Goal: Task Accomplishment & Management: Use online tool/utility

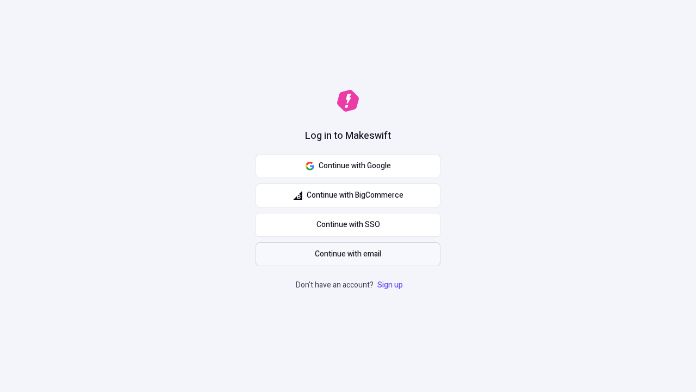
click at [348, 254] on span "Continue with email" at bounding box center [348, 254] width 66 height 12
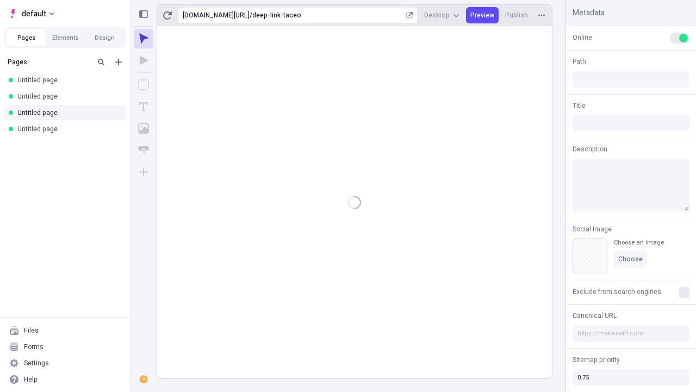
type input "/deep-link-taceo"
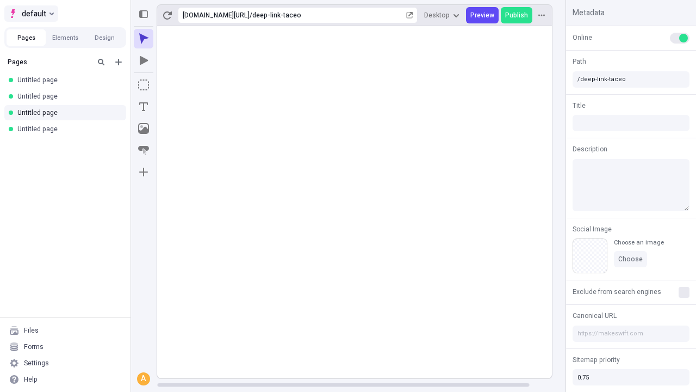
click at [30, 14] on span "default" at bounding box center [34, 13] width 24 height 13
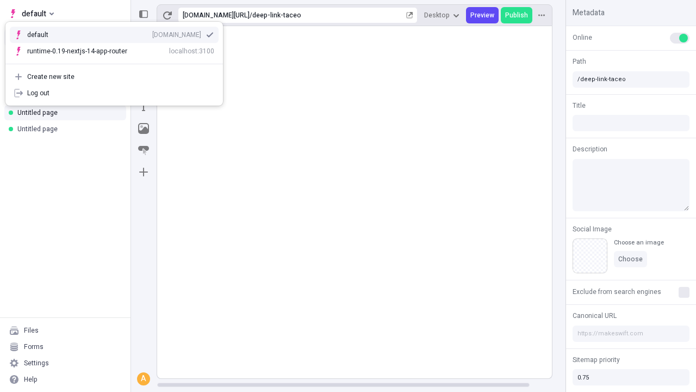
click at [114, 77] on div "Create new site" at bounding box center [120, 76] width 187 height 9
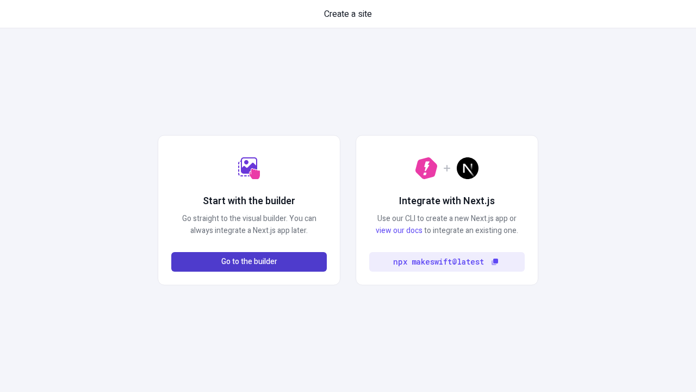
click at [249, 262] on span "Go to the builder" at bounding box center [249, 262] width 56 height 12
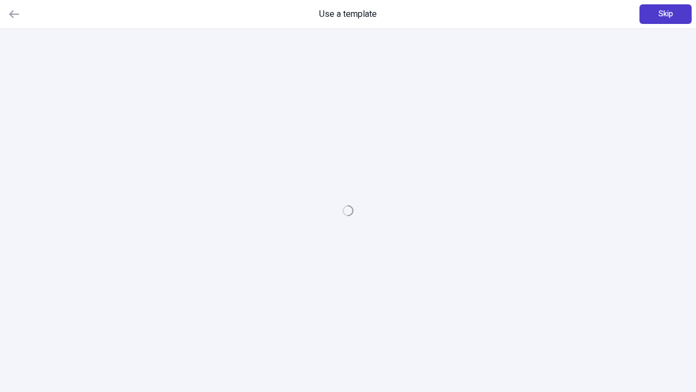
click at [666, 14] on span "Skip" at bounding box center [666, 14] width 15 height 12
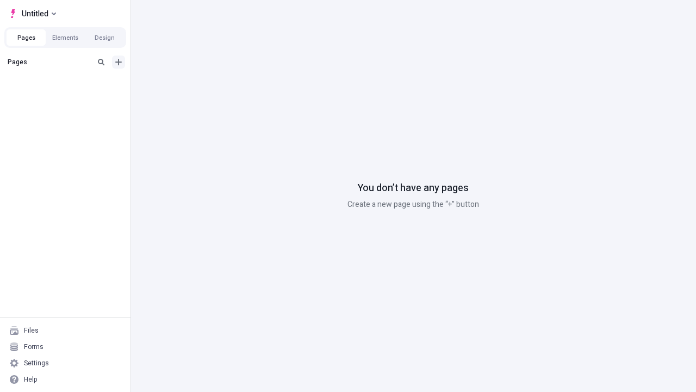
click at [119, 62] on icon "Add new" at bounding box center [118, 62] width 7 height 7
click at [176, 84] on span "Blank page" at bounding box center [182, 84] width 67 height 9
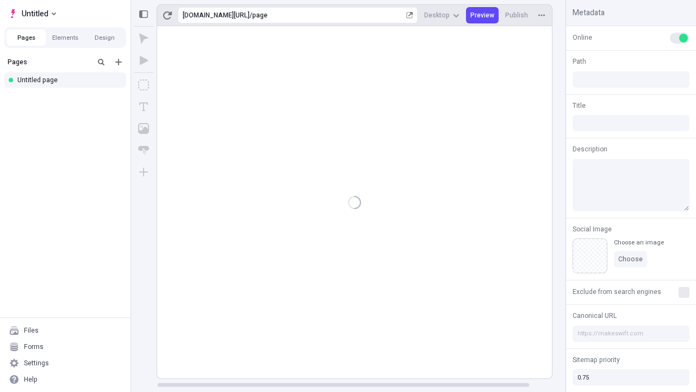
type input "/page"
click at [144, 85] on icon "Box" at bounding box center [143, 84] width 11 height 11
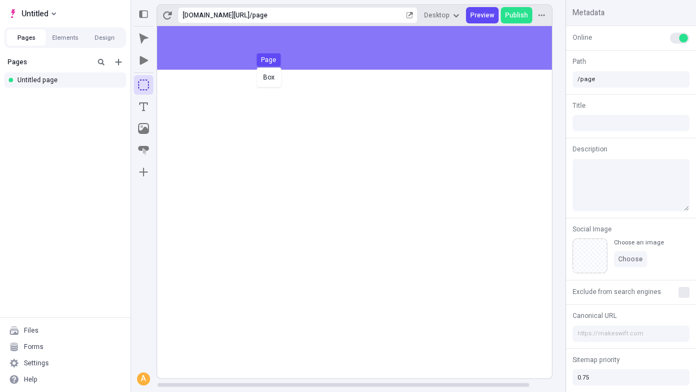
click at [366, 48] on div "Box Page" at bounding box center [348, 196] width 696 height 392
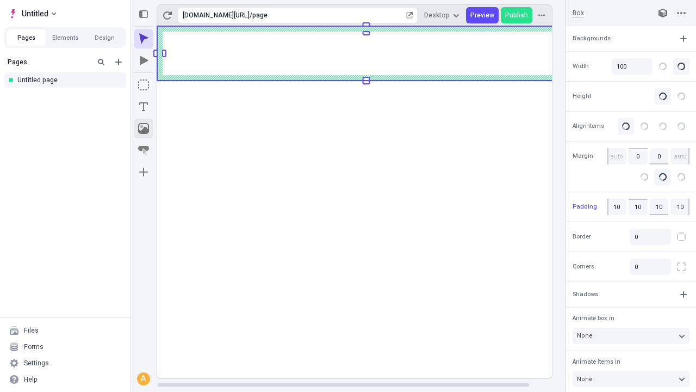
click at [144, 128] on icon "Image" at bounding box center [143, 128] width 11 height 11
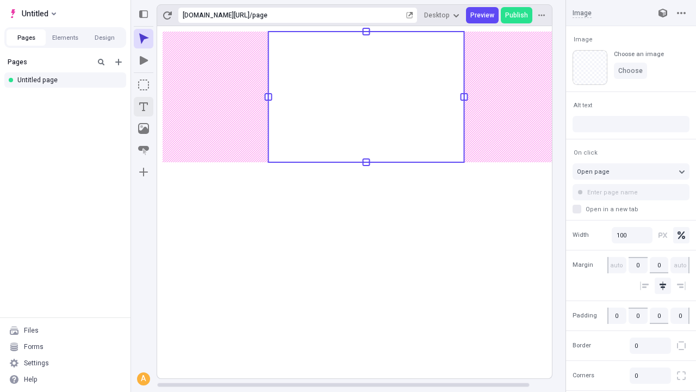
click at [144, 107] on icon "Text" at bounding box center [143, 106] width 9 height 9
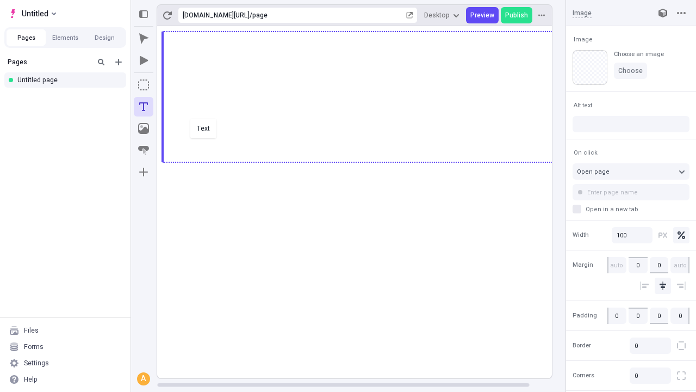
click at [366, 161] on div "Text" at bounding box center [348, 196] width 696 height 392
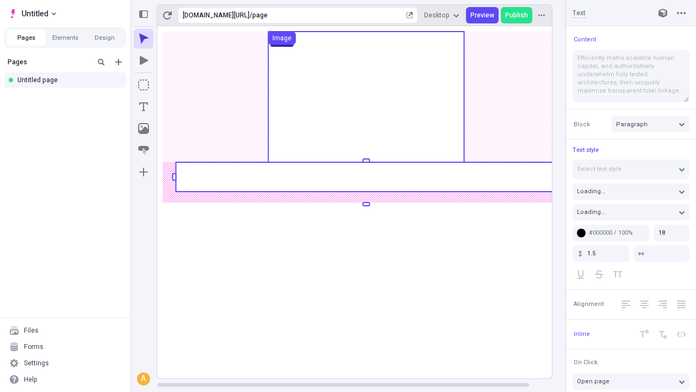
click at [366, 177] on rect at bounding box center [366, 176] width 381 height 29
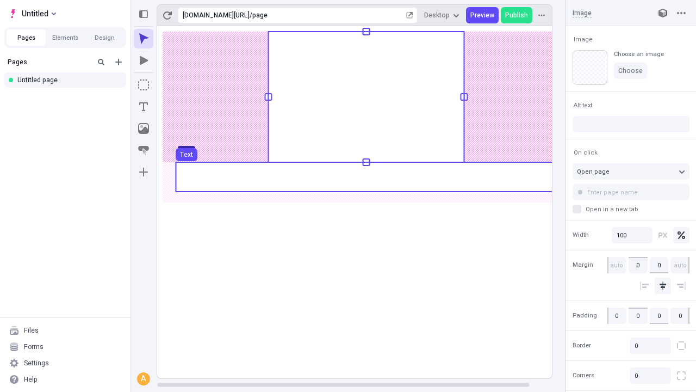
click at [366, 177] on use at bounding box center [366, 176] width 381 height 29
click at [366, 177] on rect at bounding box center [366, 202] width 418 height 352
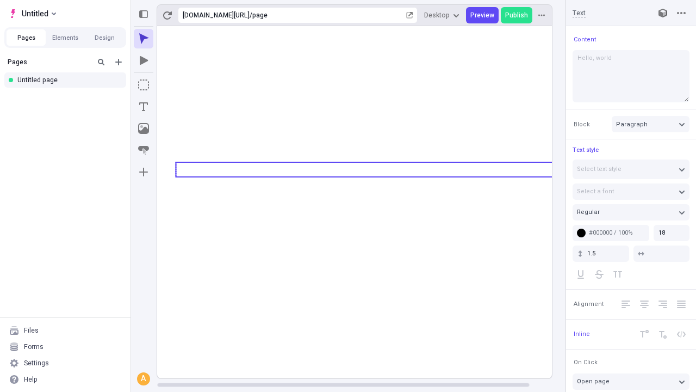
type textarea "Hello, world!"
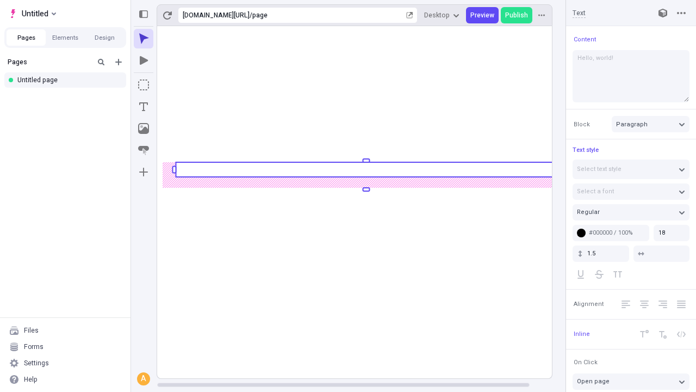
click at [144, 128] on icon "Image" at bounding box center [143, 128] width 11 height 11
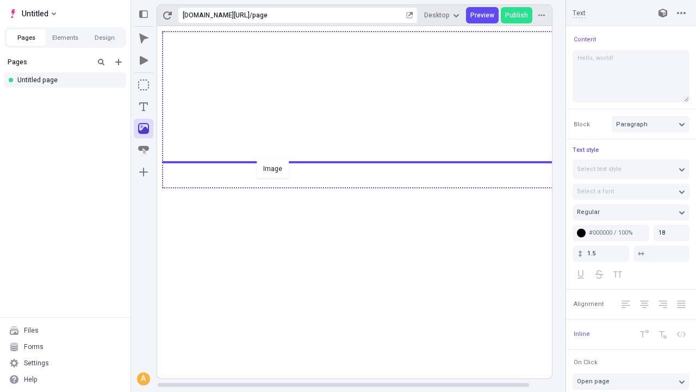
click at [366, 187] on div "Image" at bounding box center [348, 196] width 696 height 392
